Goal: Information Seeking & Learning: Learn about a topic

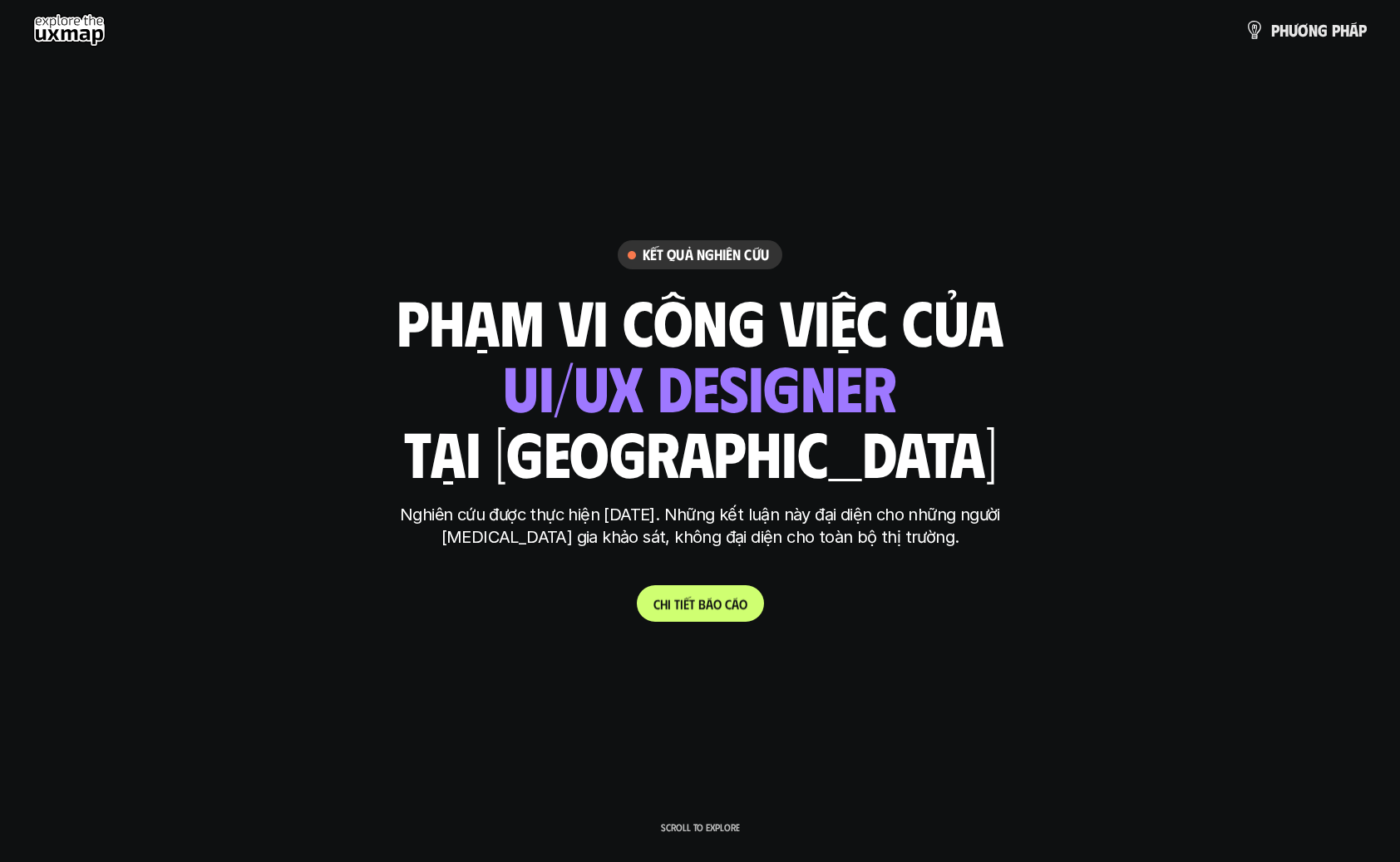
click at [725, 610] on p "C h i t i ế t b á o c á o" at bounding box center [701, 604] width 94 height 16
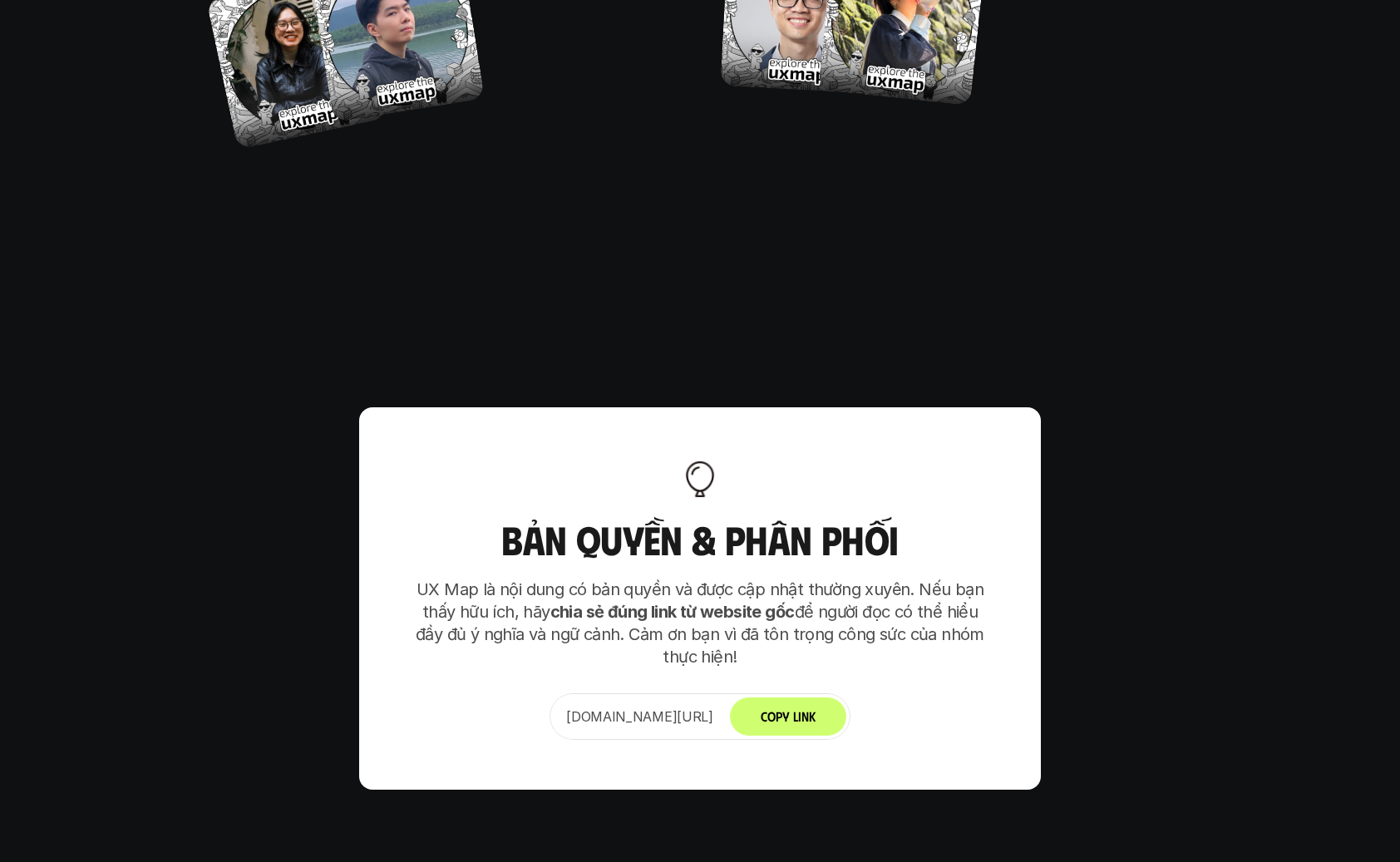
scroll to position [10442, 0]
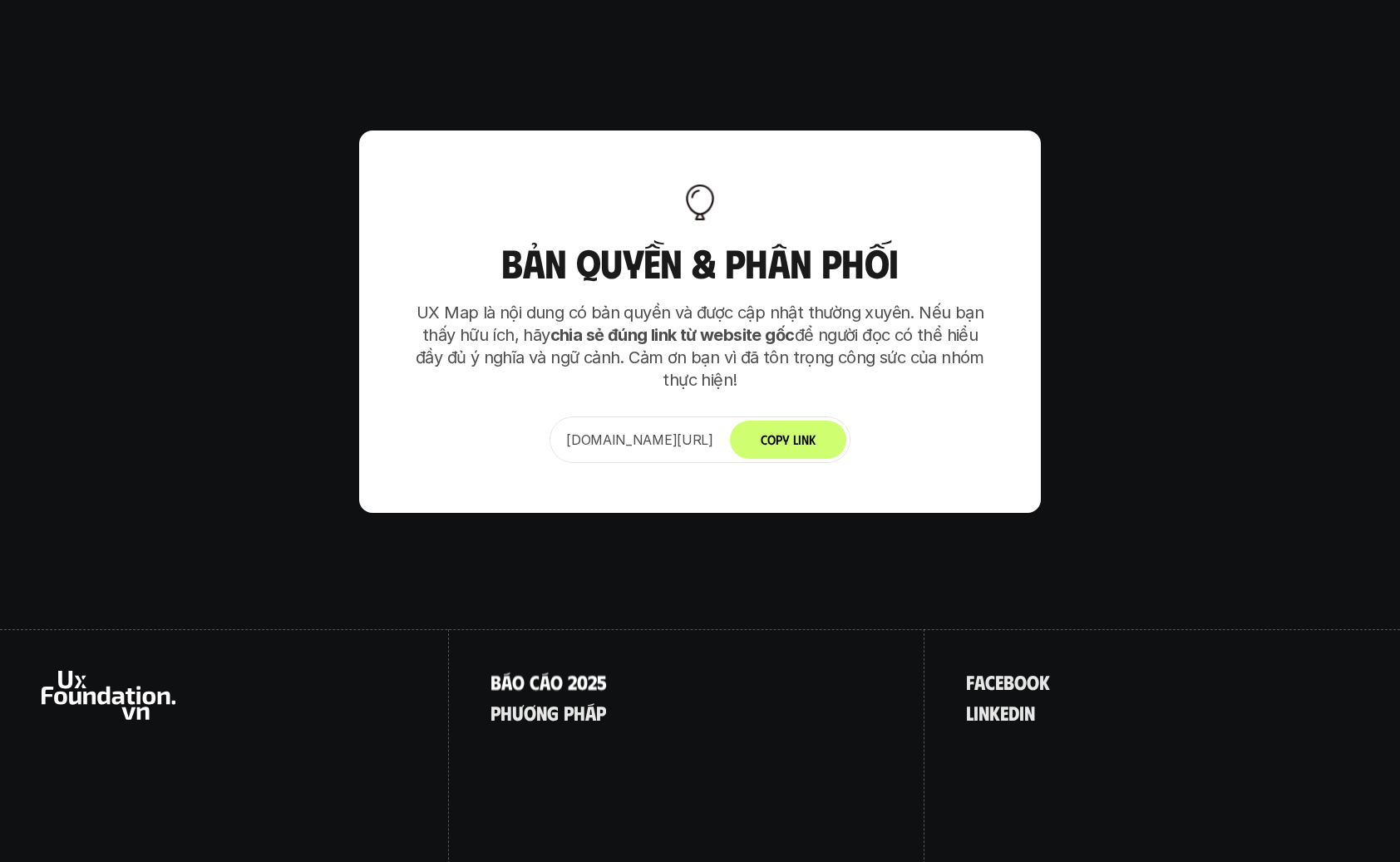
click at [586, 671] on p "B á o c á o 2 0 2 5" at bounding box center [549, 682] width 117 height 21
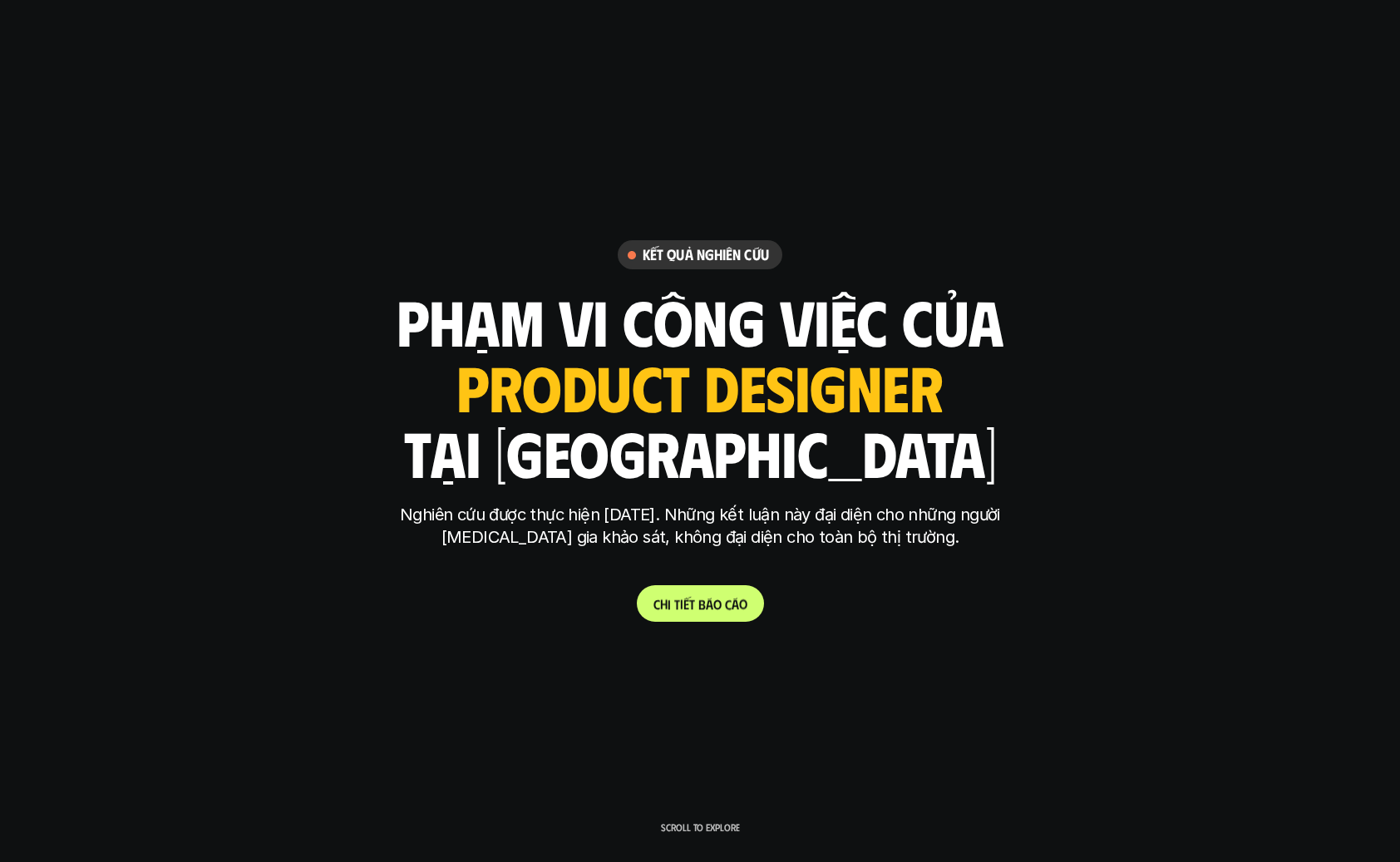
click at [687, 600] on p "C h i t i ế t b á o c á o" at bounding box center [701, 604] width 94 height 16
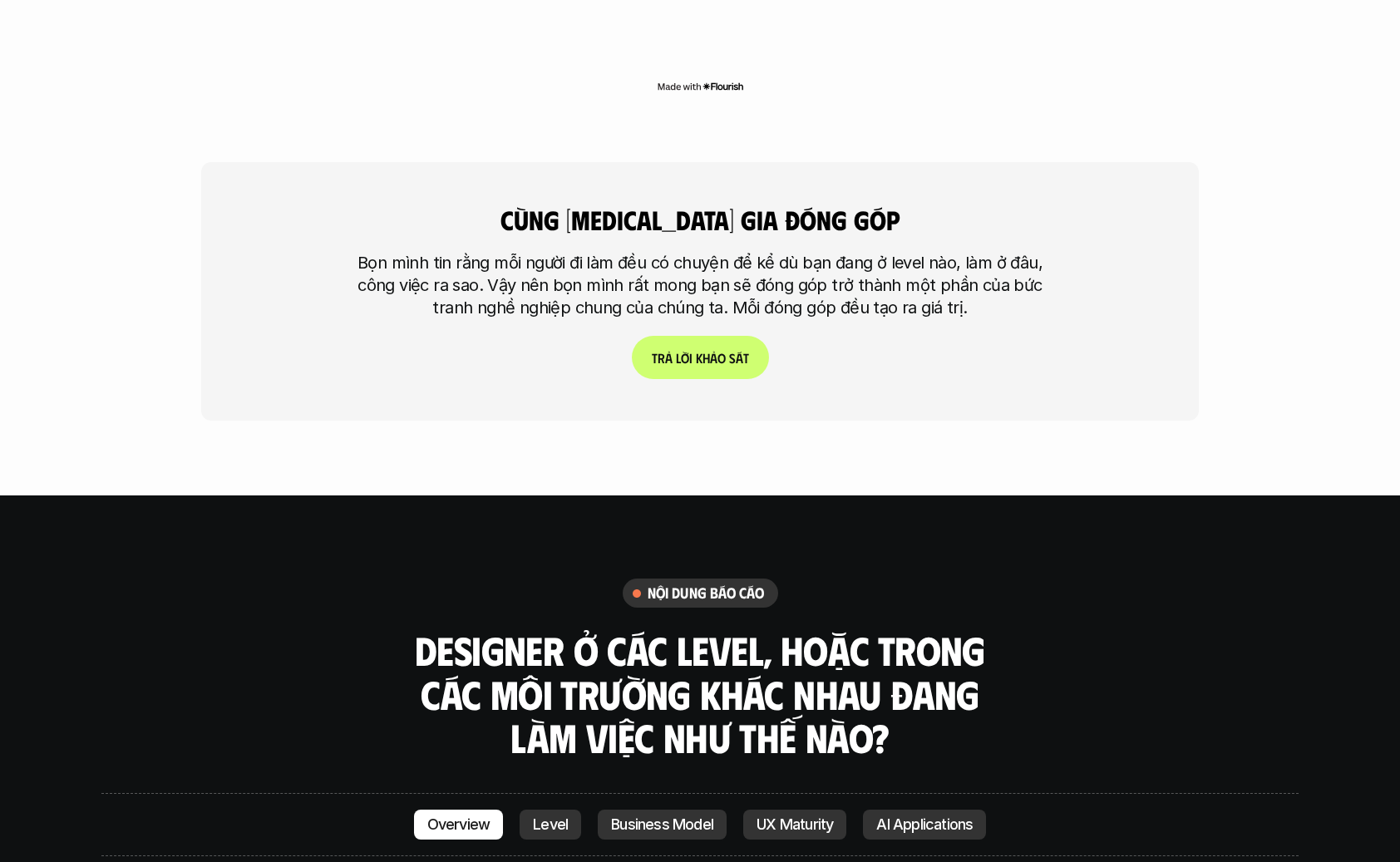
scroll to position [4484, 0]
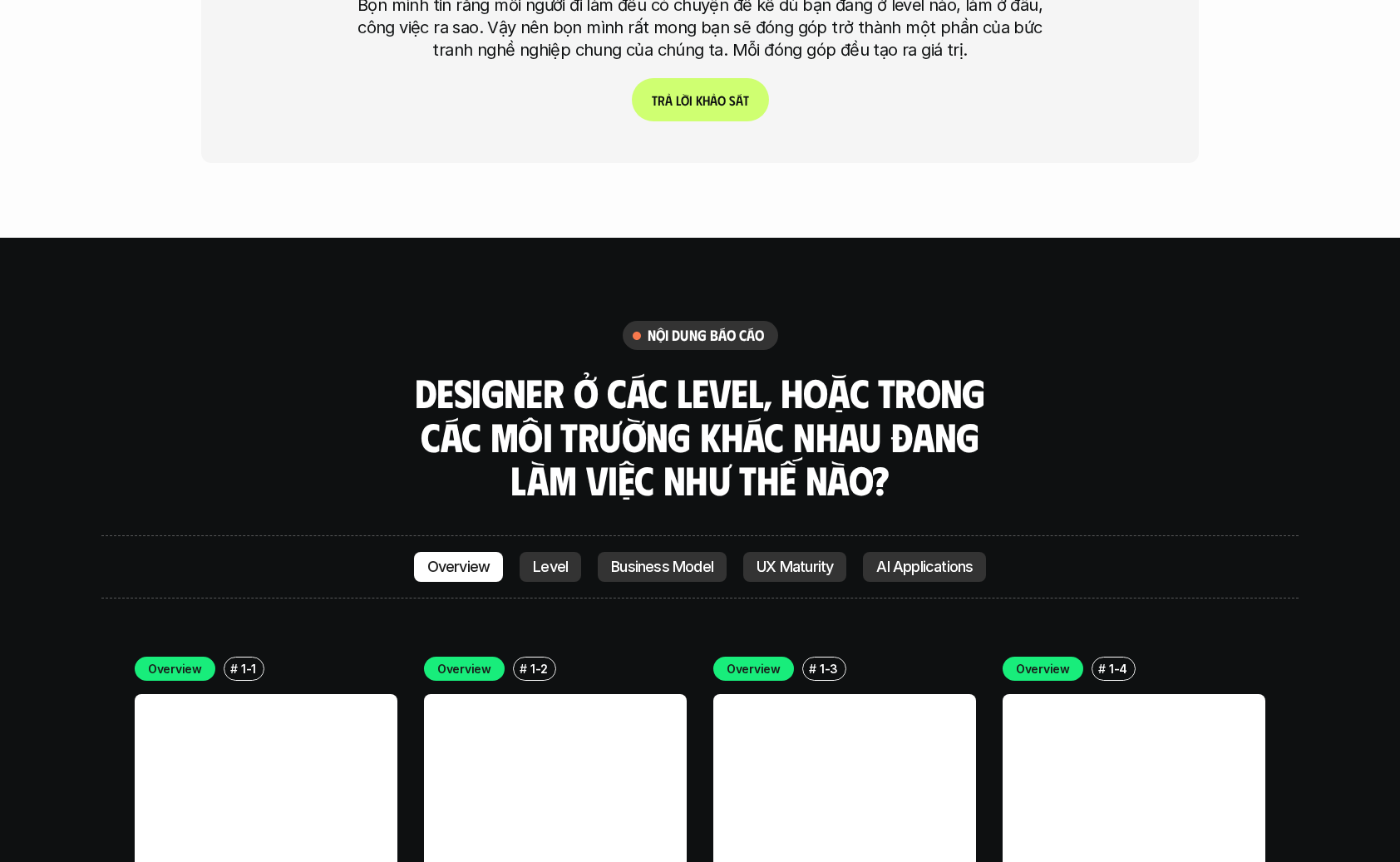
click at [521, 695] on link at bounding box center [555, 825] width 263 height 263
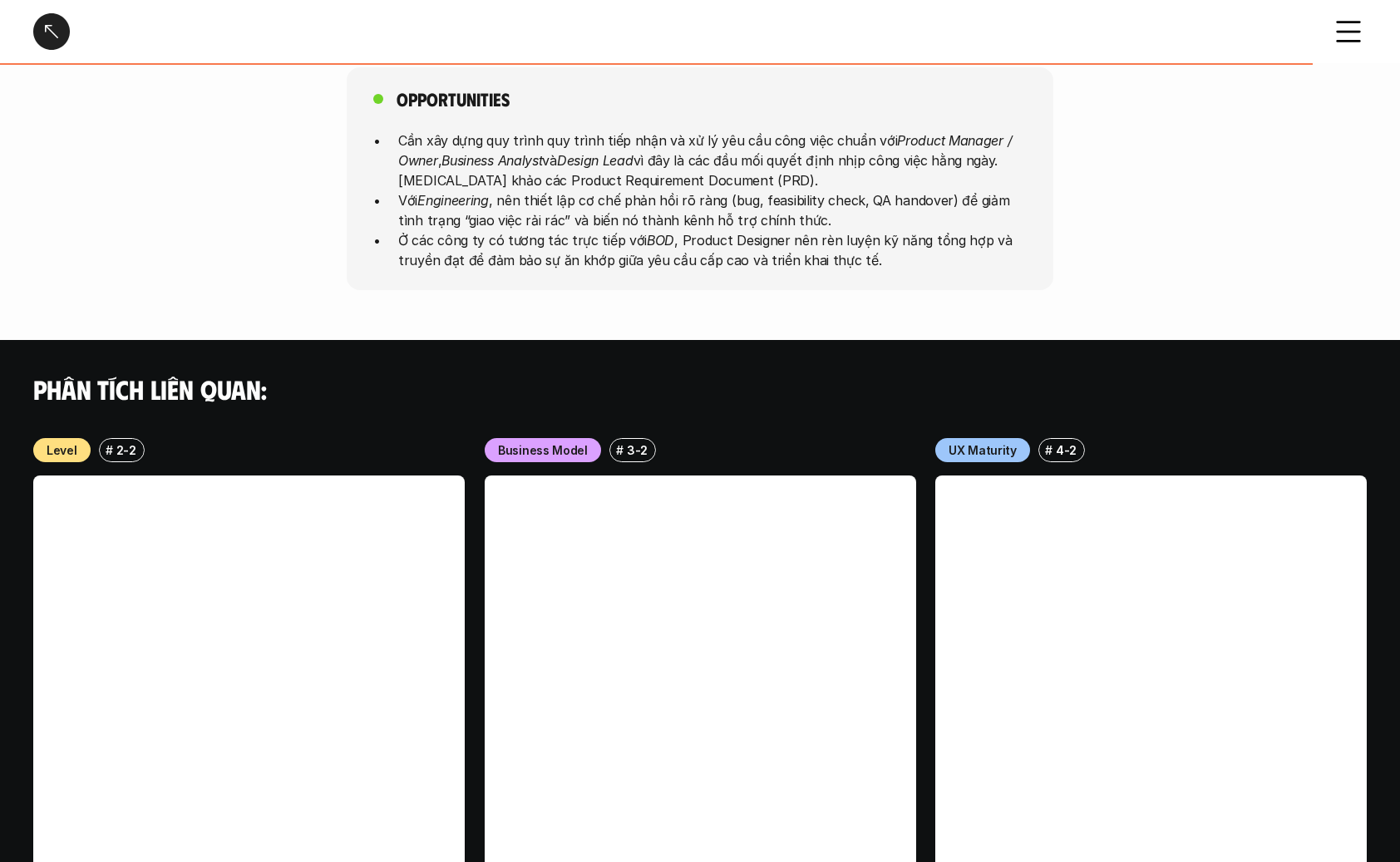
scroll to position [1144, 0]
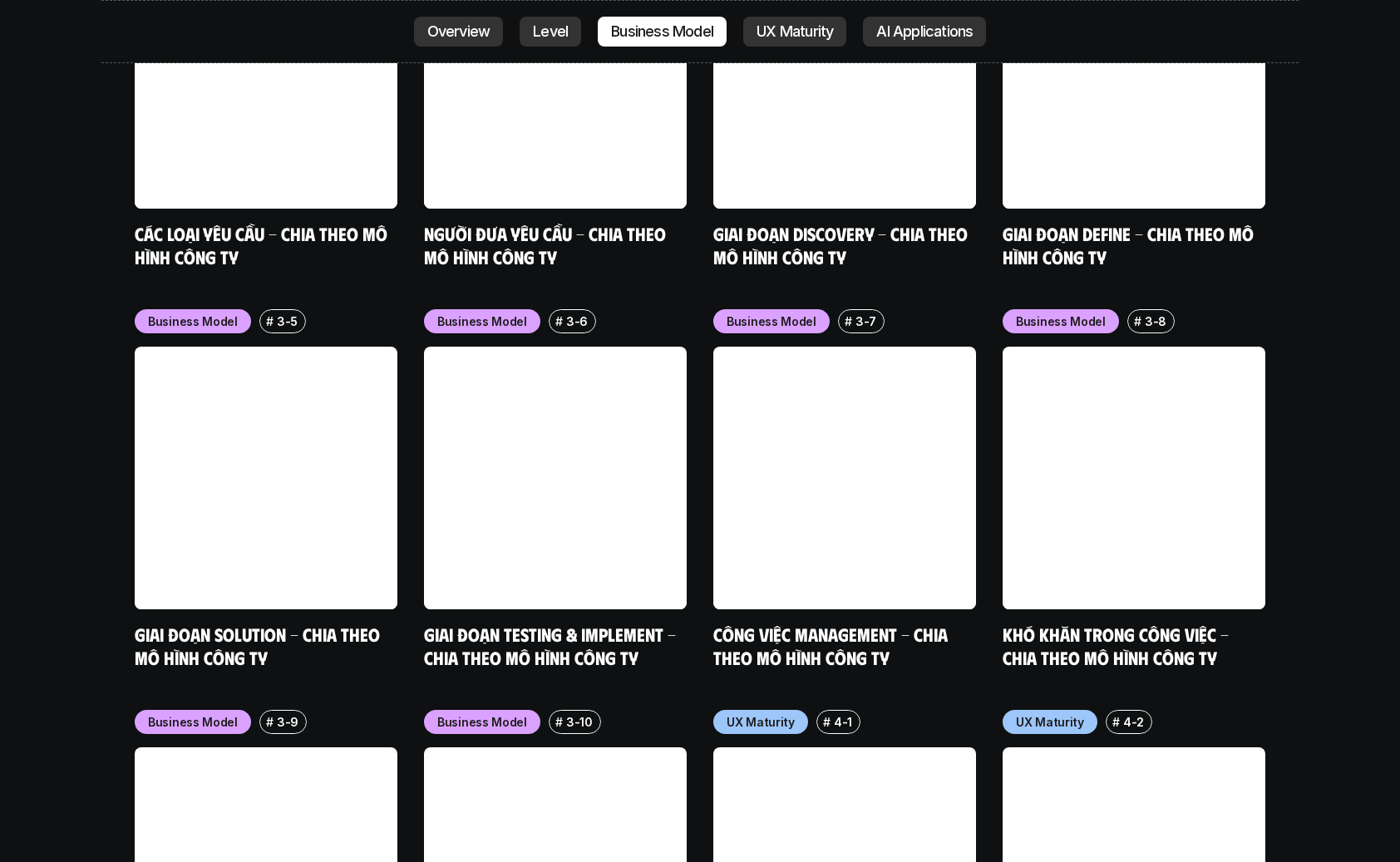
scroll to position [7532, 0]
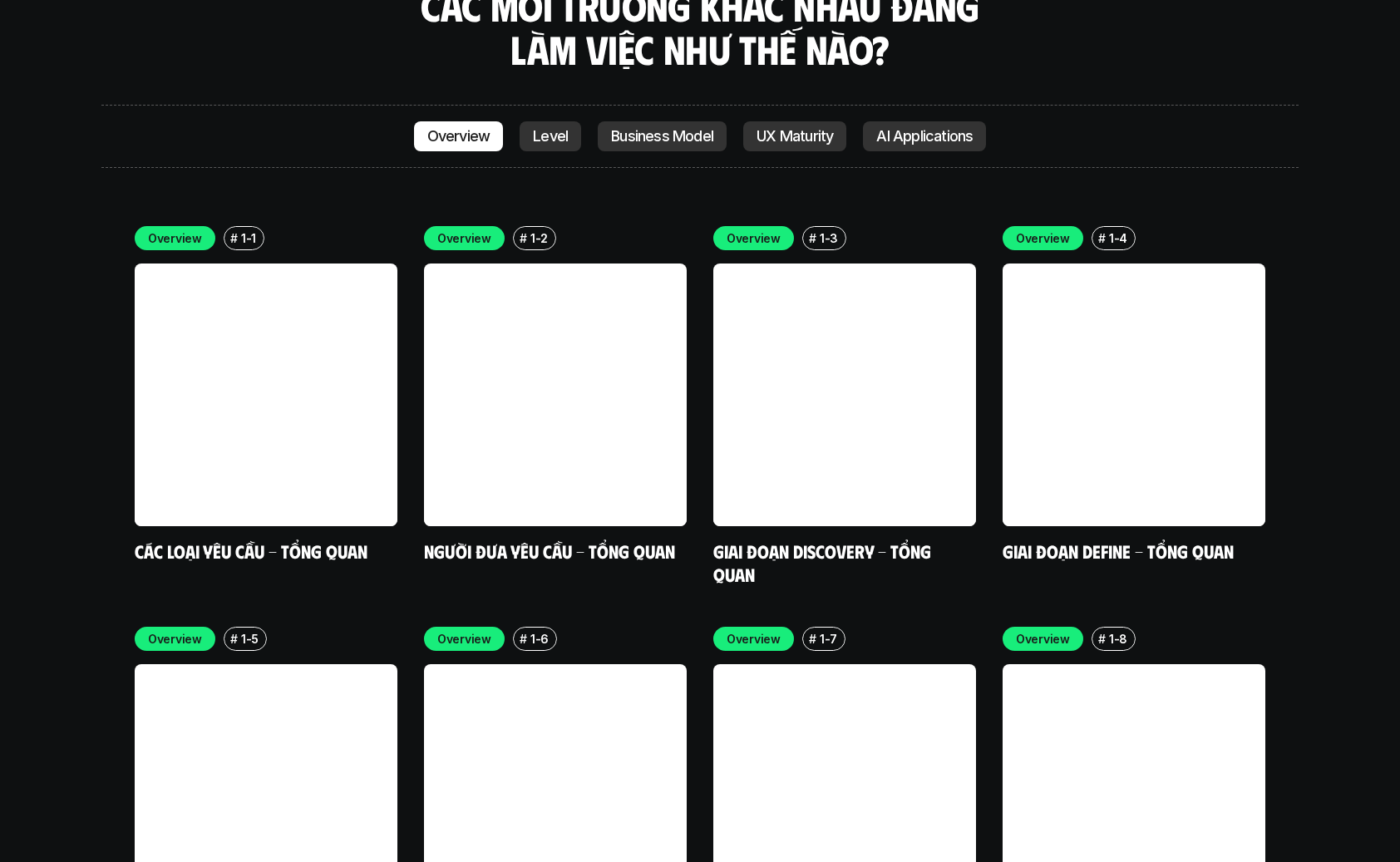
scroll to position [5037, 0]
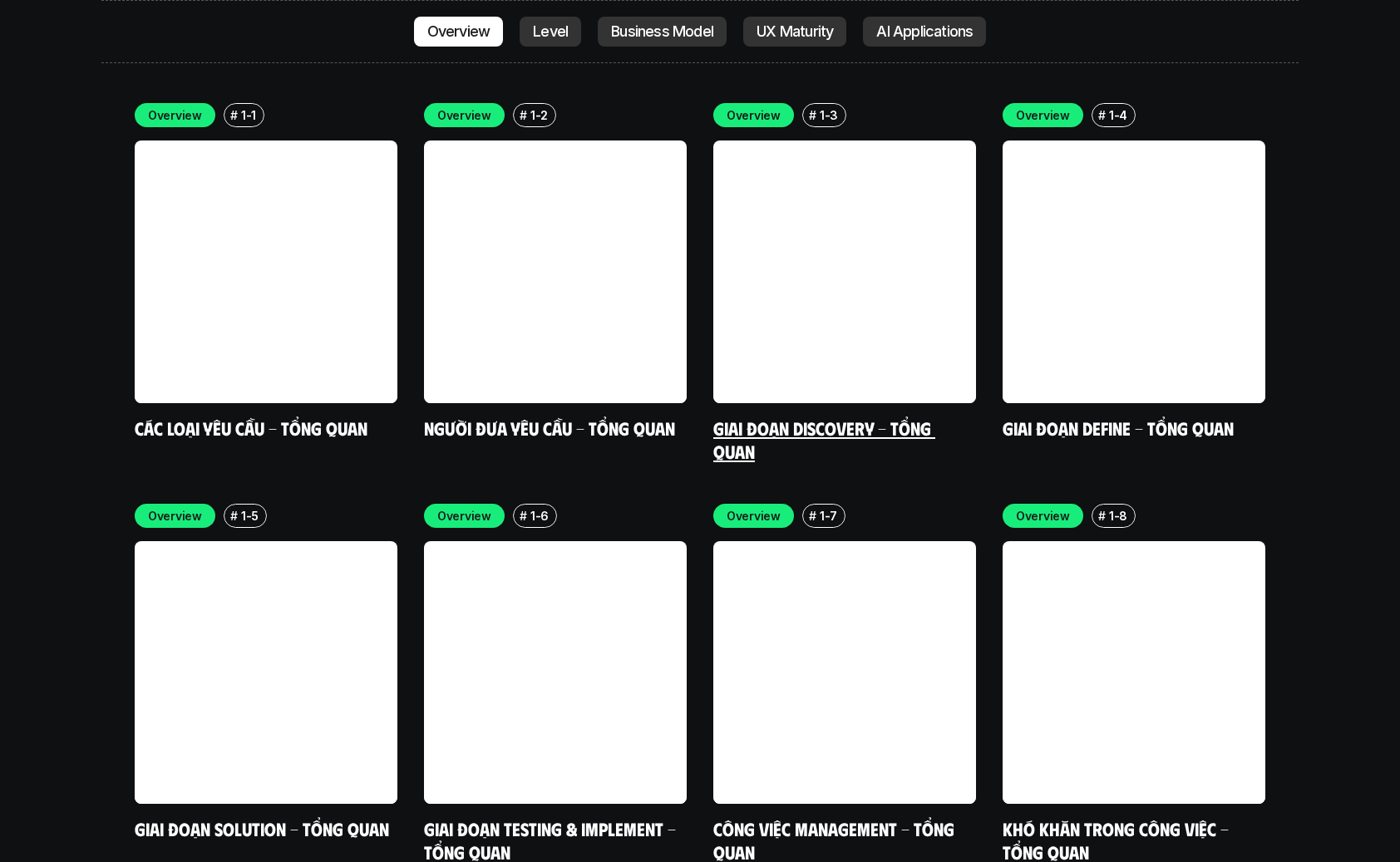
click at [933, 417] on link "Giai đoạn Discovery - Tổng quan" at bounding box center [824, 439] width 222 height 45
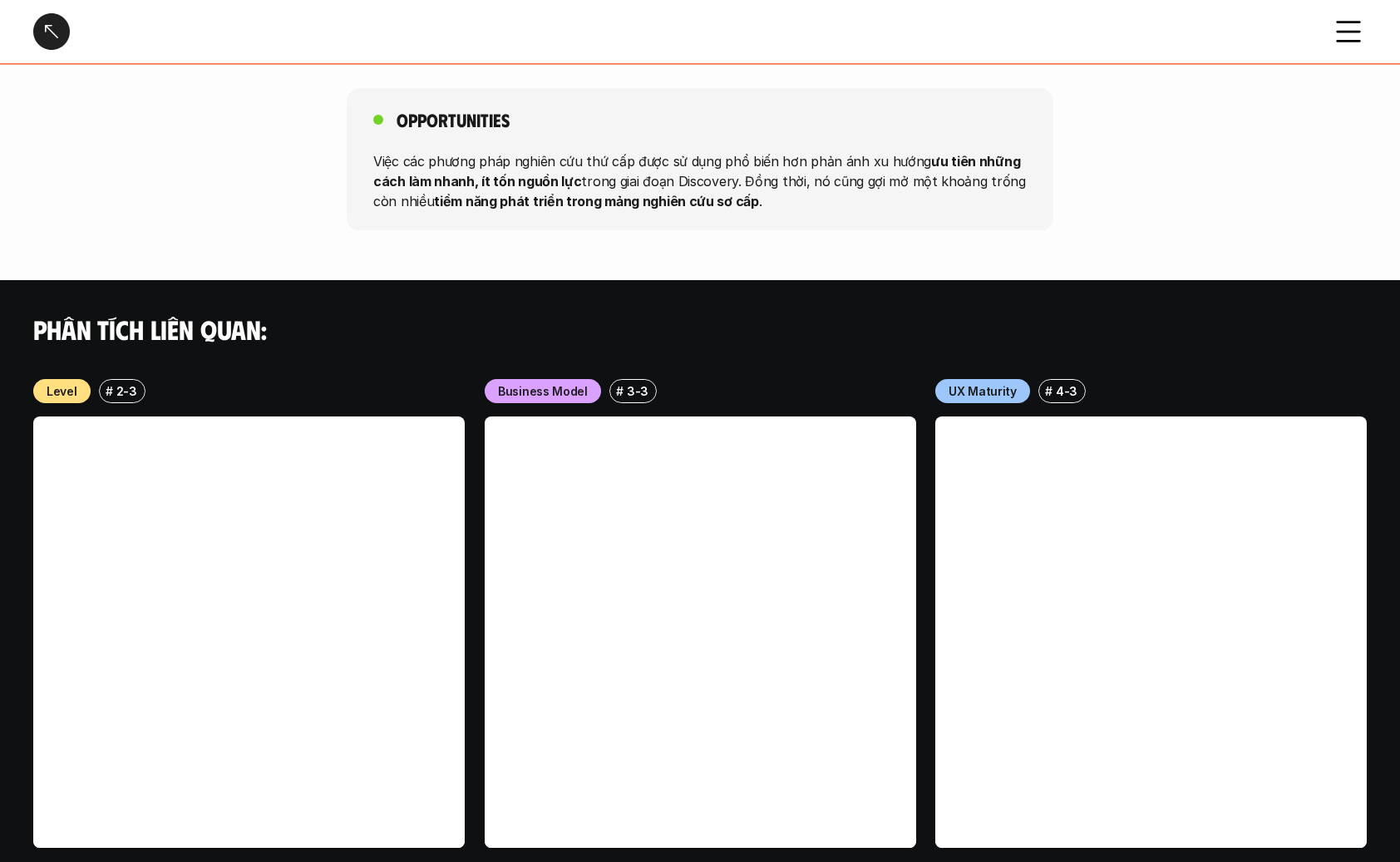
scroll to position [1826, 0]
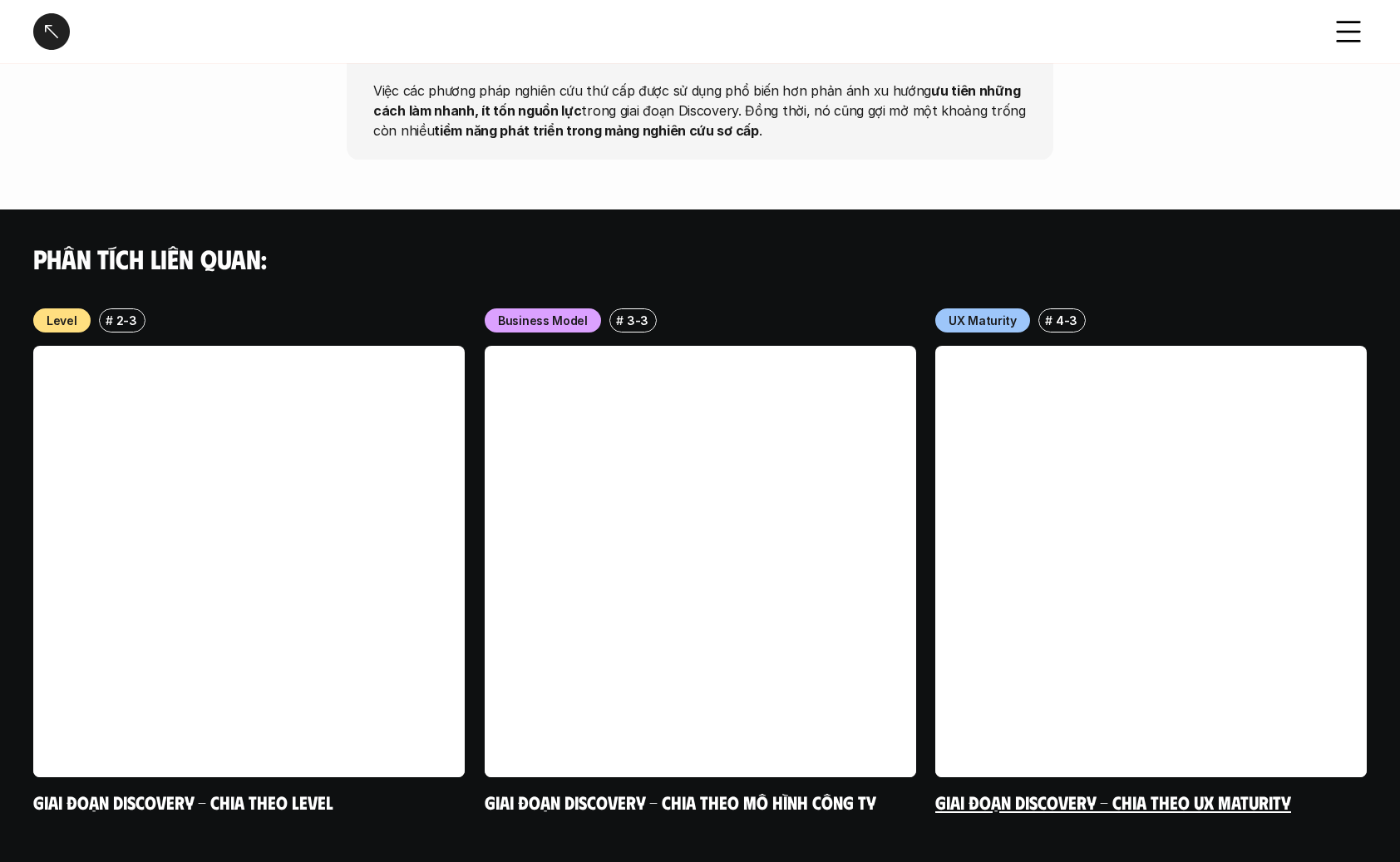
click at [1123, 385] on link at bounding box center [1151, 561] width 432 height 432
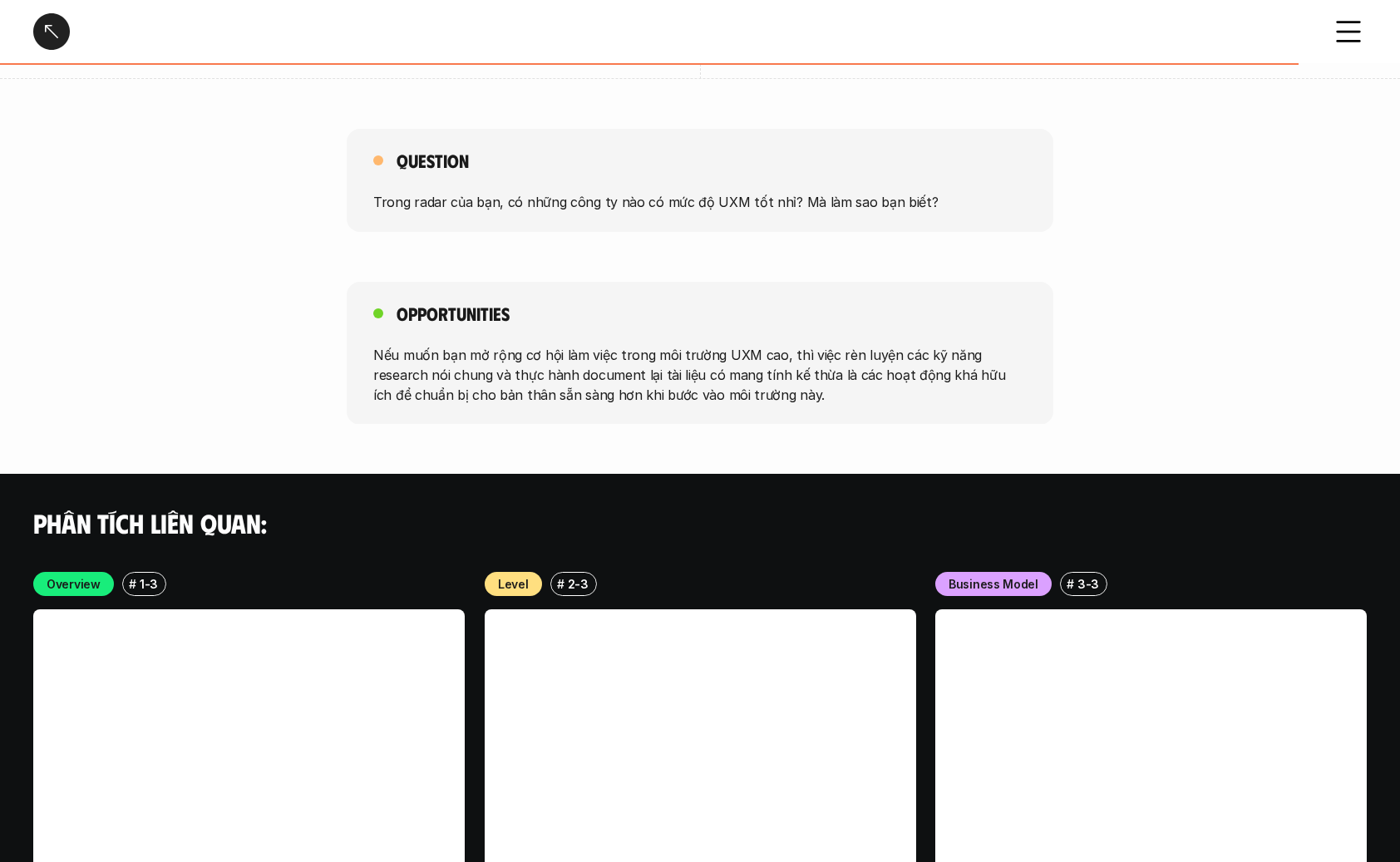
scroll to position [2942, 0]
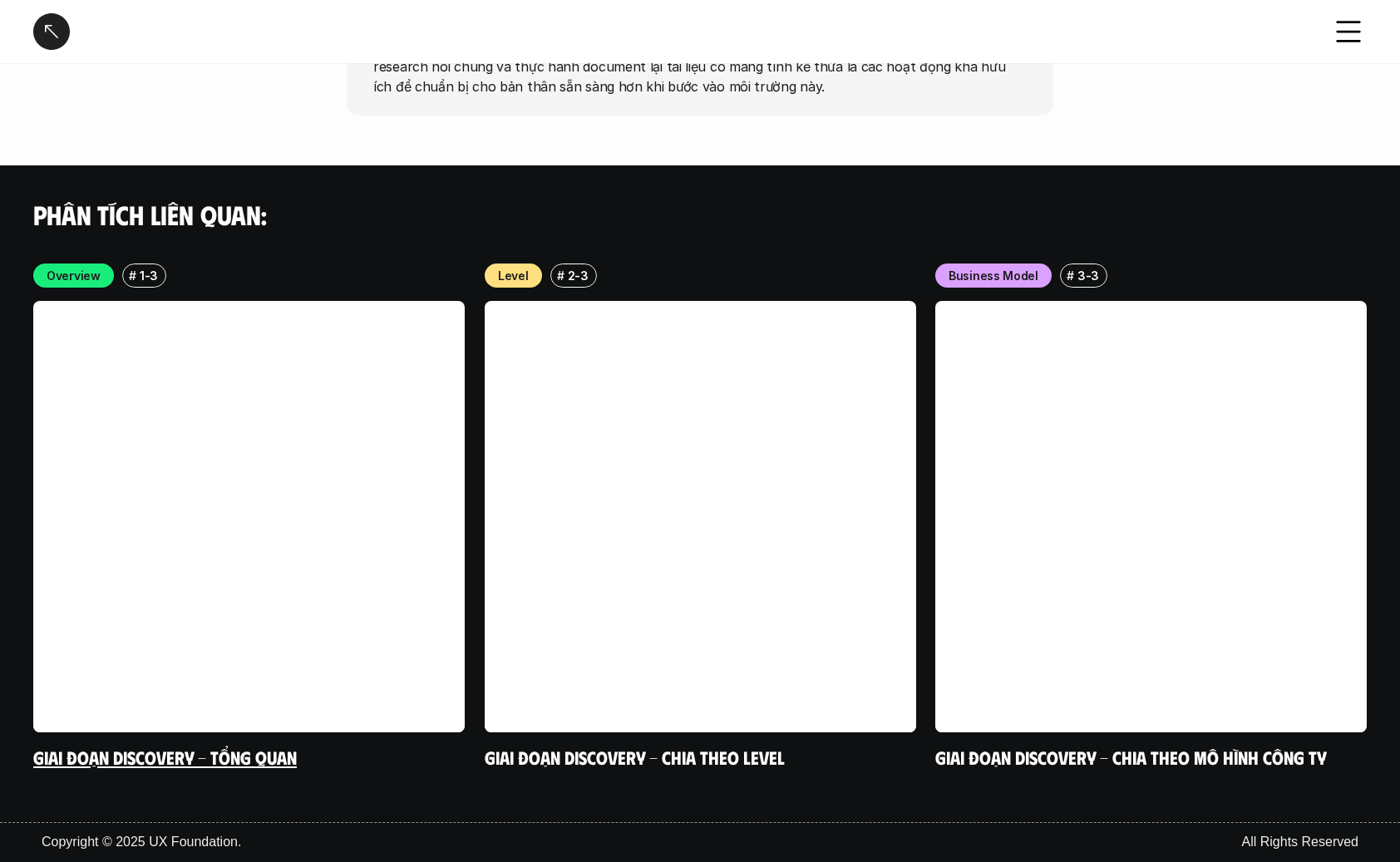
click at [177, 477] on link at bounding box center [248, 516] width 432 height 432
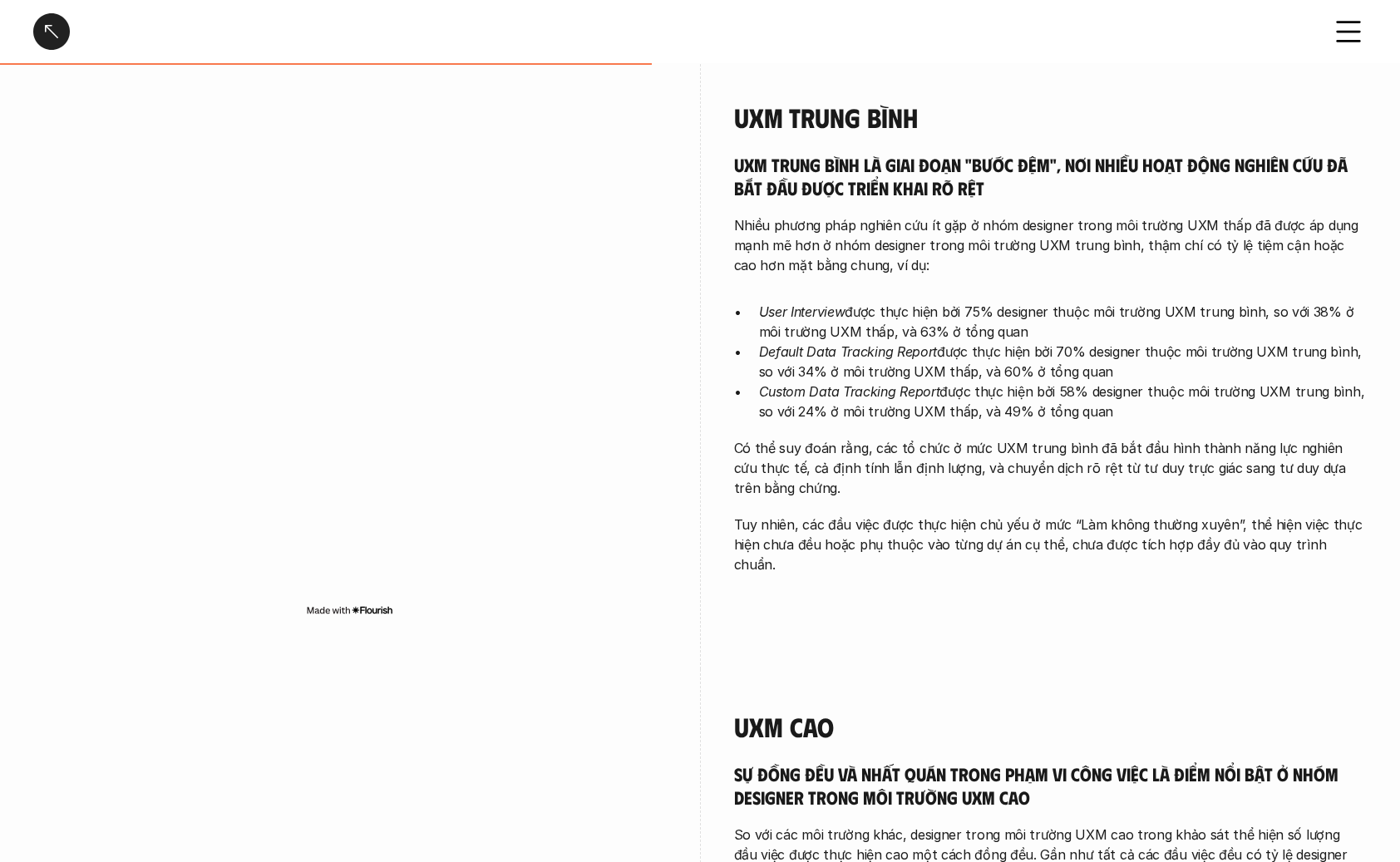
scroll to position [1411, 0]
